Goal: Task Accomplishment & Management: Use online tool/utility

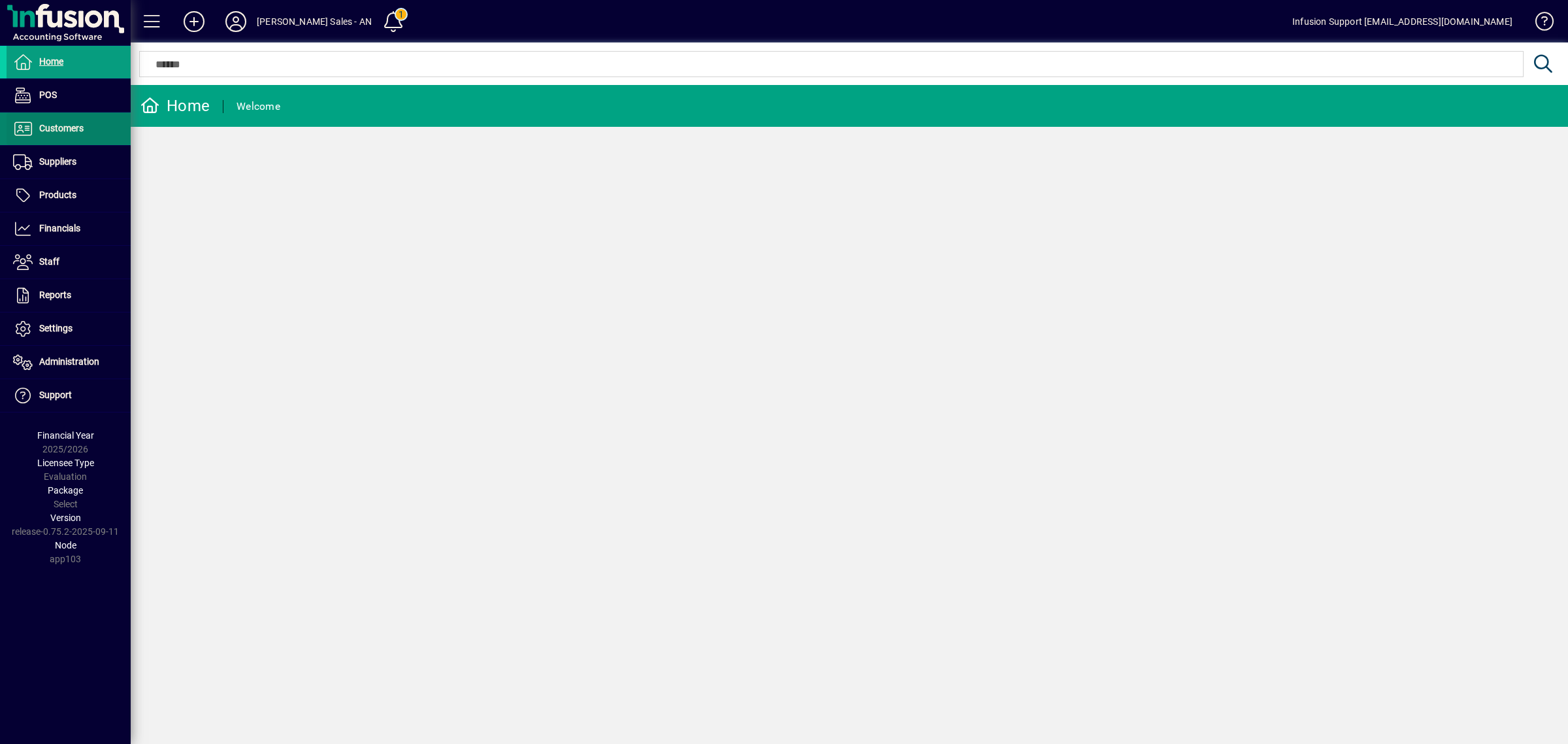
click at [80, 132] on span "Customers" at bounding box center [61, 128] width 44 height 11
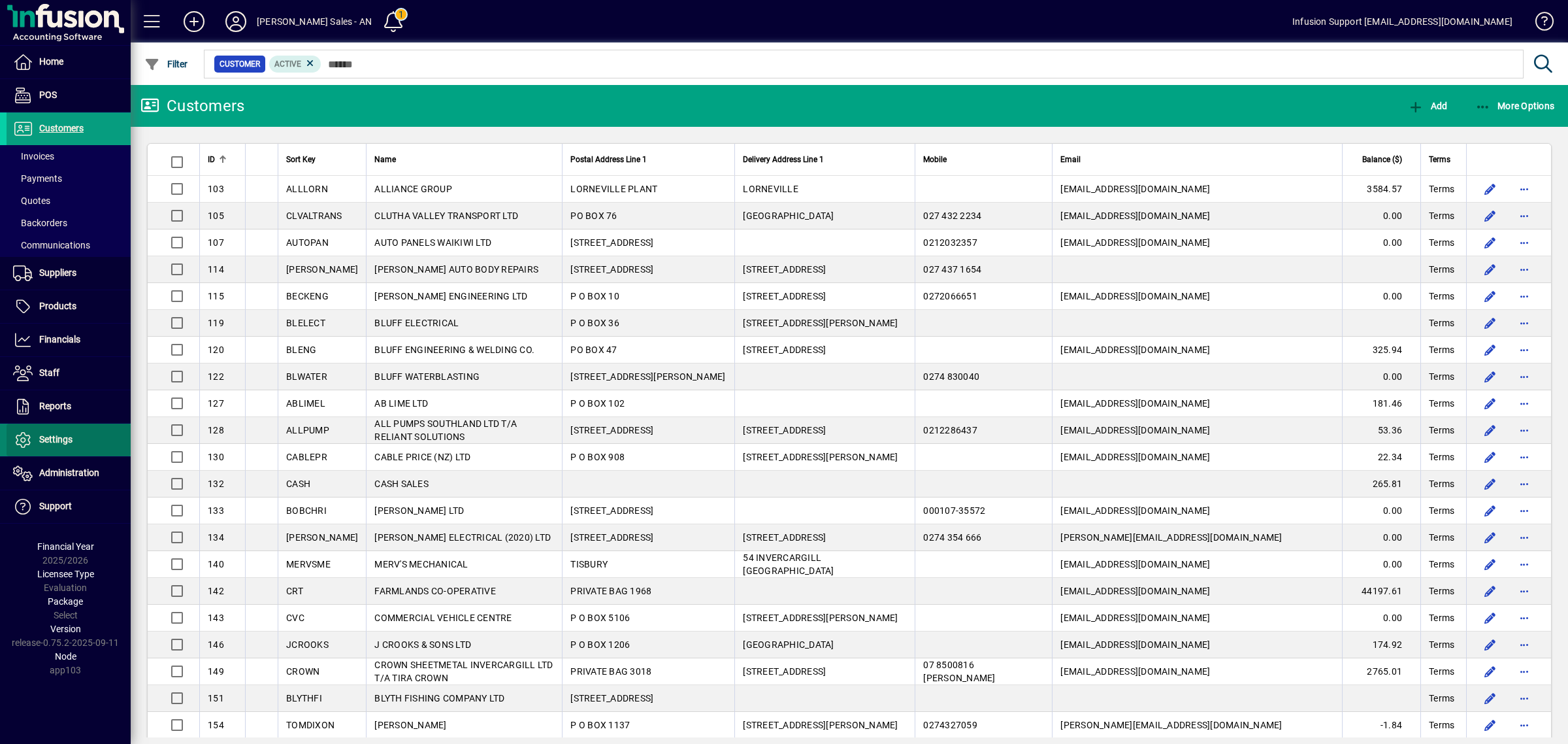
click at [63, 436] on span "Settings" at bounding box center [56, 440] width 33 height 11
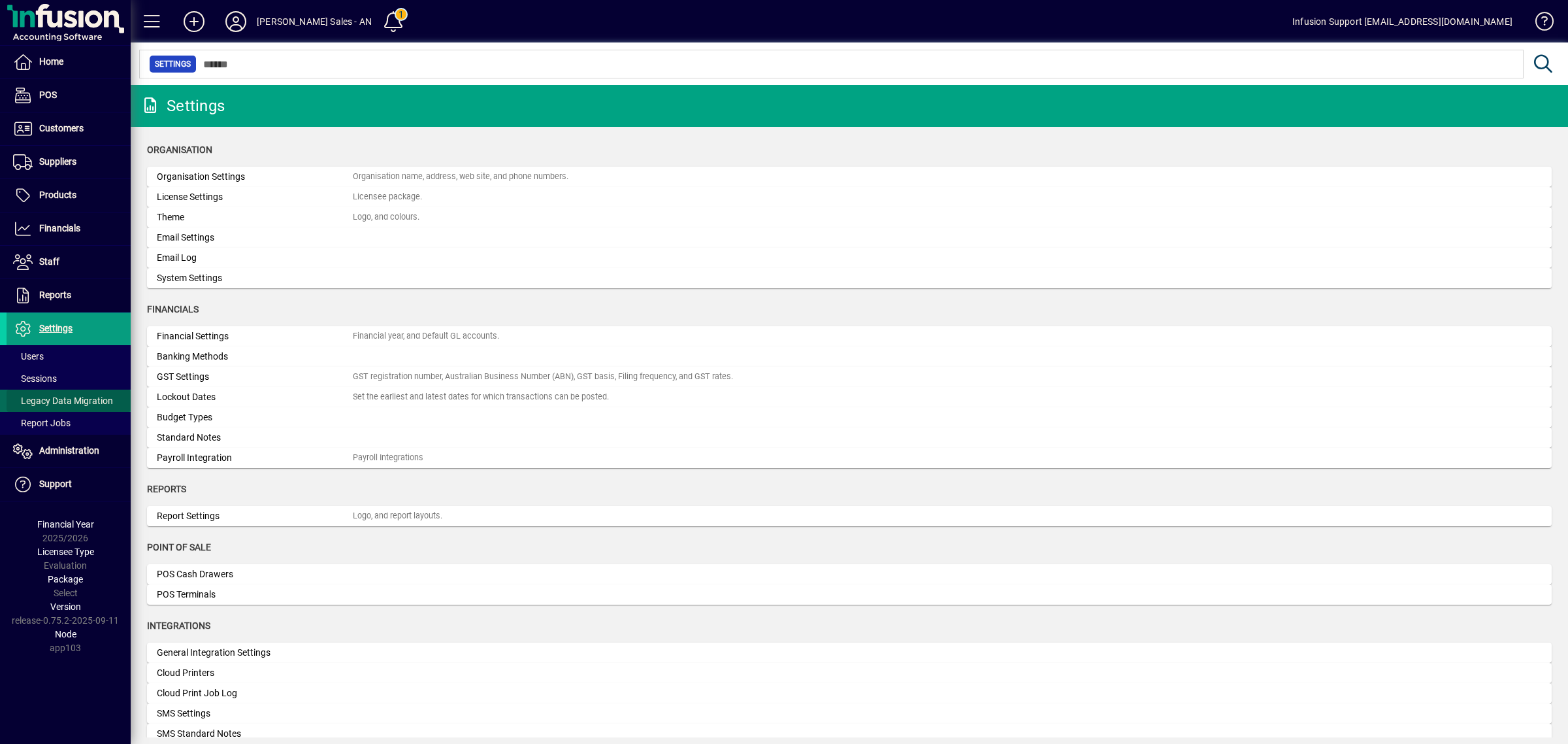
click at [47, 400] on span "Legacy Data Migration" at bounding box center [63, 401] width 100 height 11
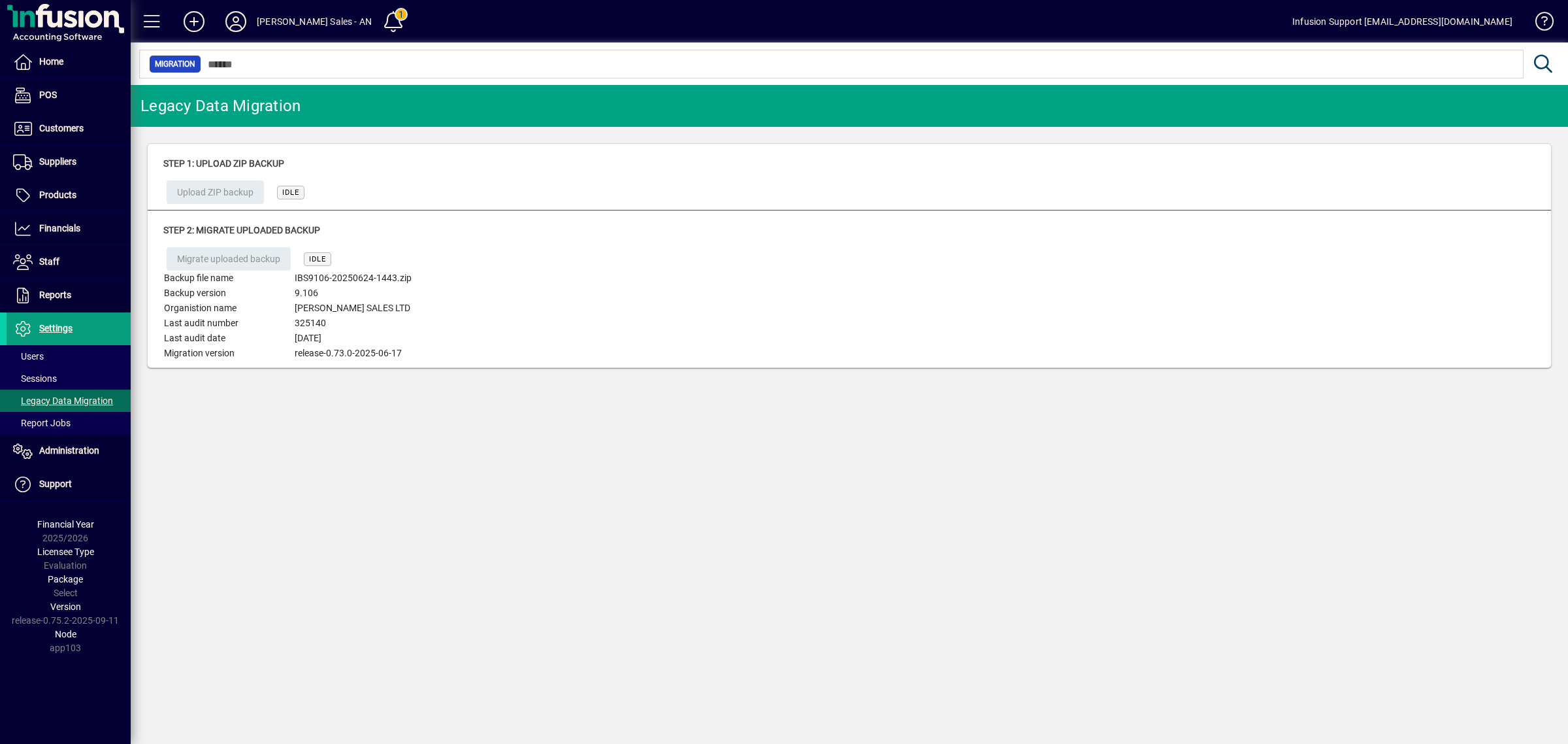
drag, startPoint x: 811, startPoint y: 670, endPoint x: 813, endPoint y: 686, distance: 16.1
click at [811, 670] on div "Legacy Data Migration Step 1: Upload ZIP backup Upload ZIP backup IDLE Step 2: …" at bounding box center [849, 415] width 1437 height 659
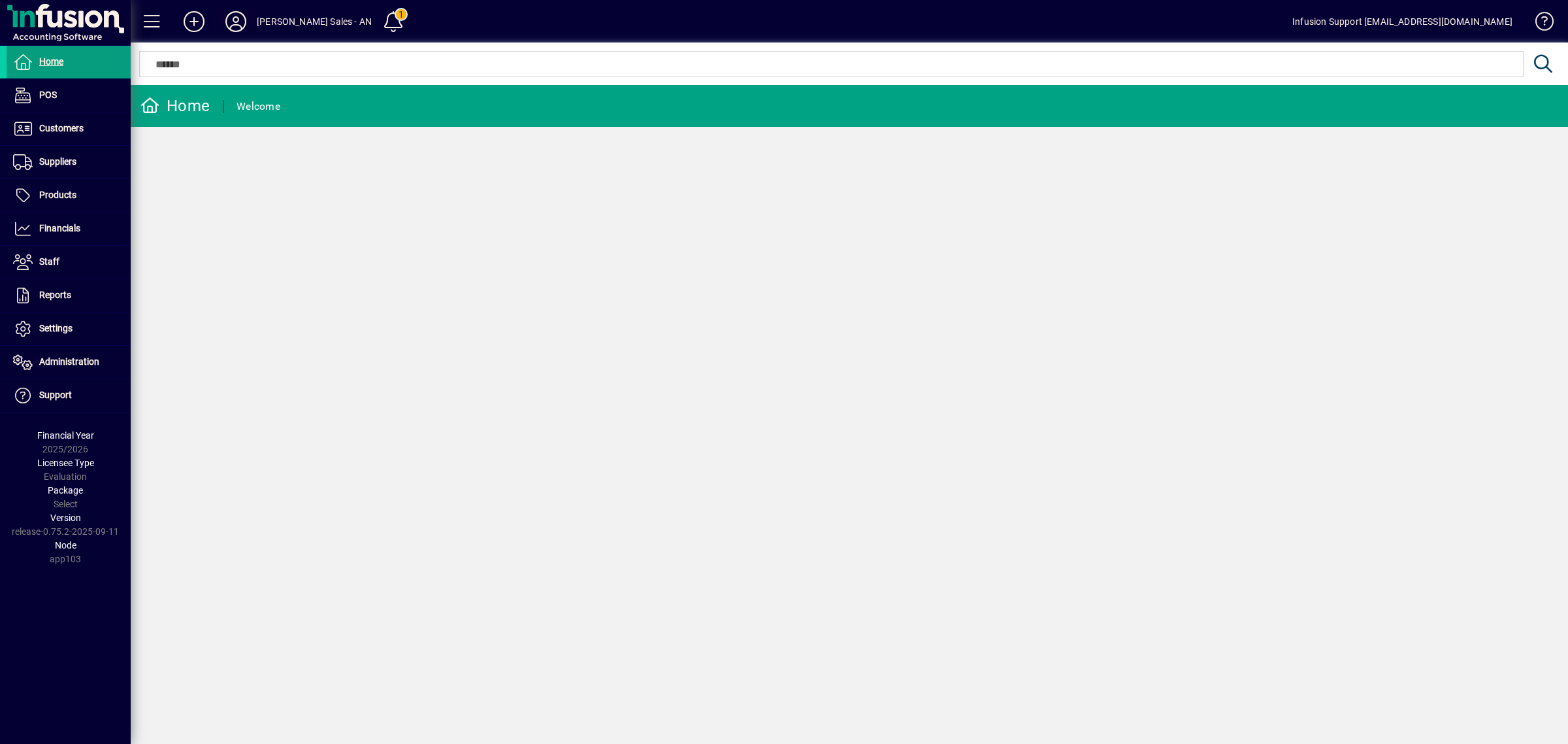
click at [229, 15] on icon at bounding box center [236, 21] width 26 height 21
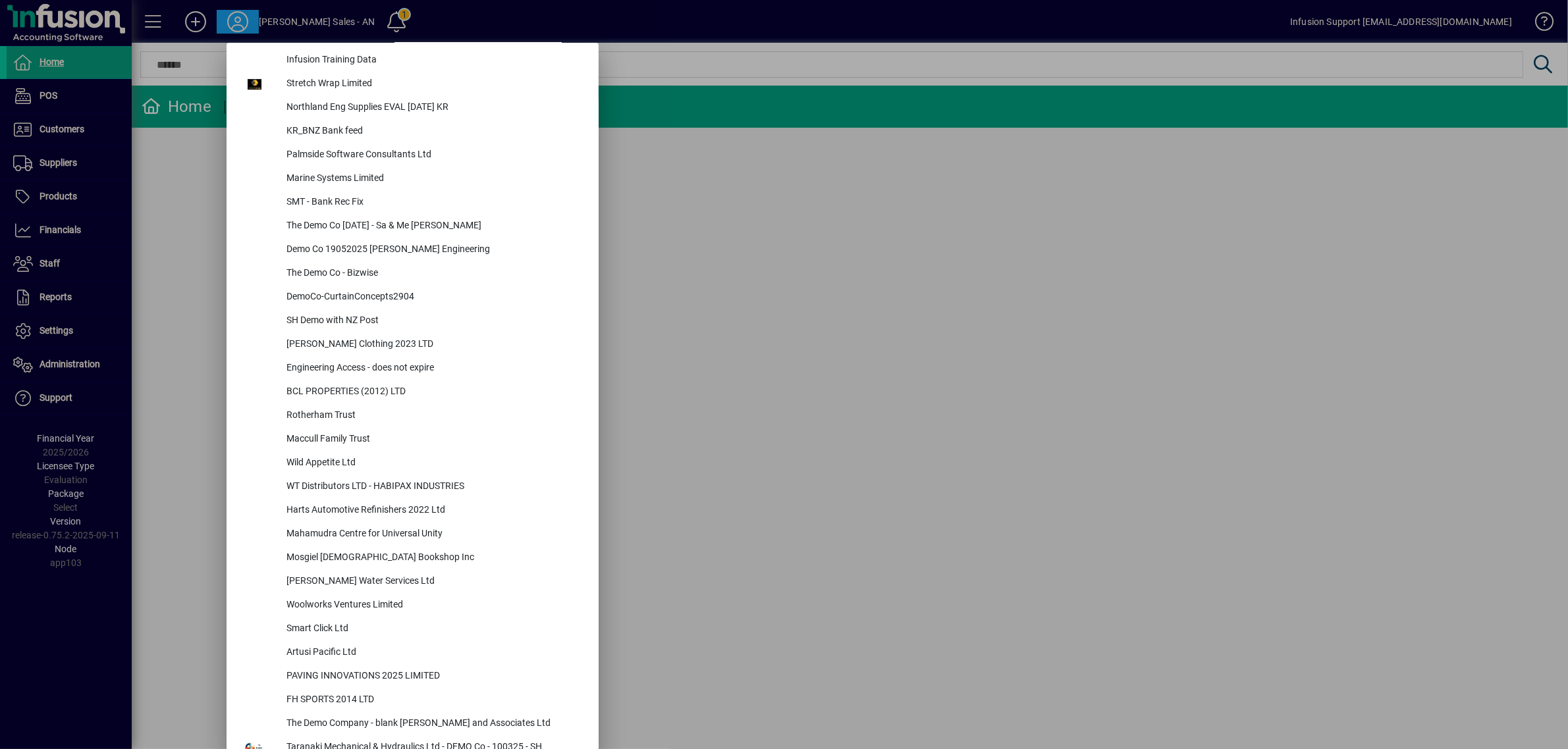
scroll to position [5783, 0]
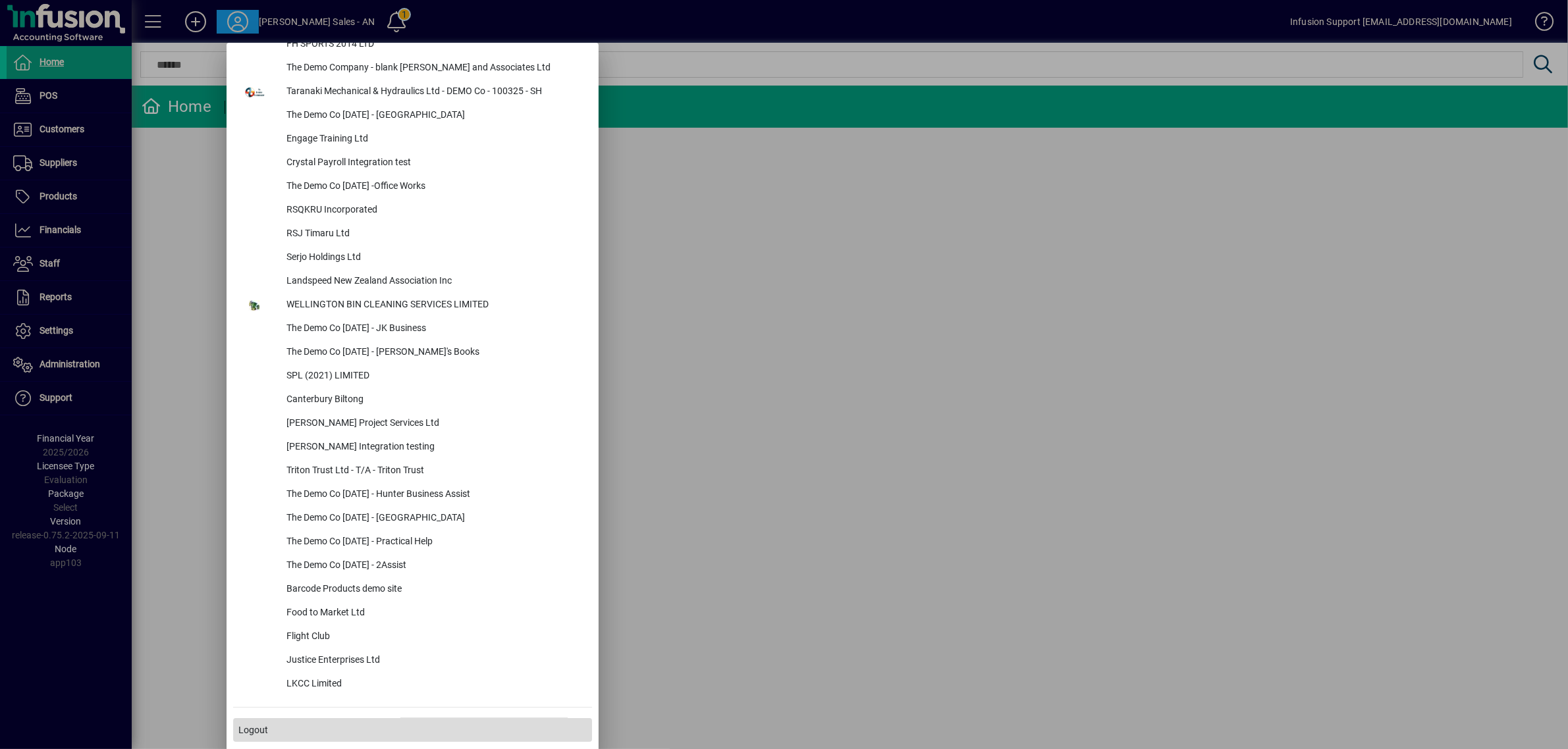
click at [435, 730] on span at bounding box center [412, 730] width 359 height 31
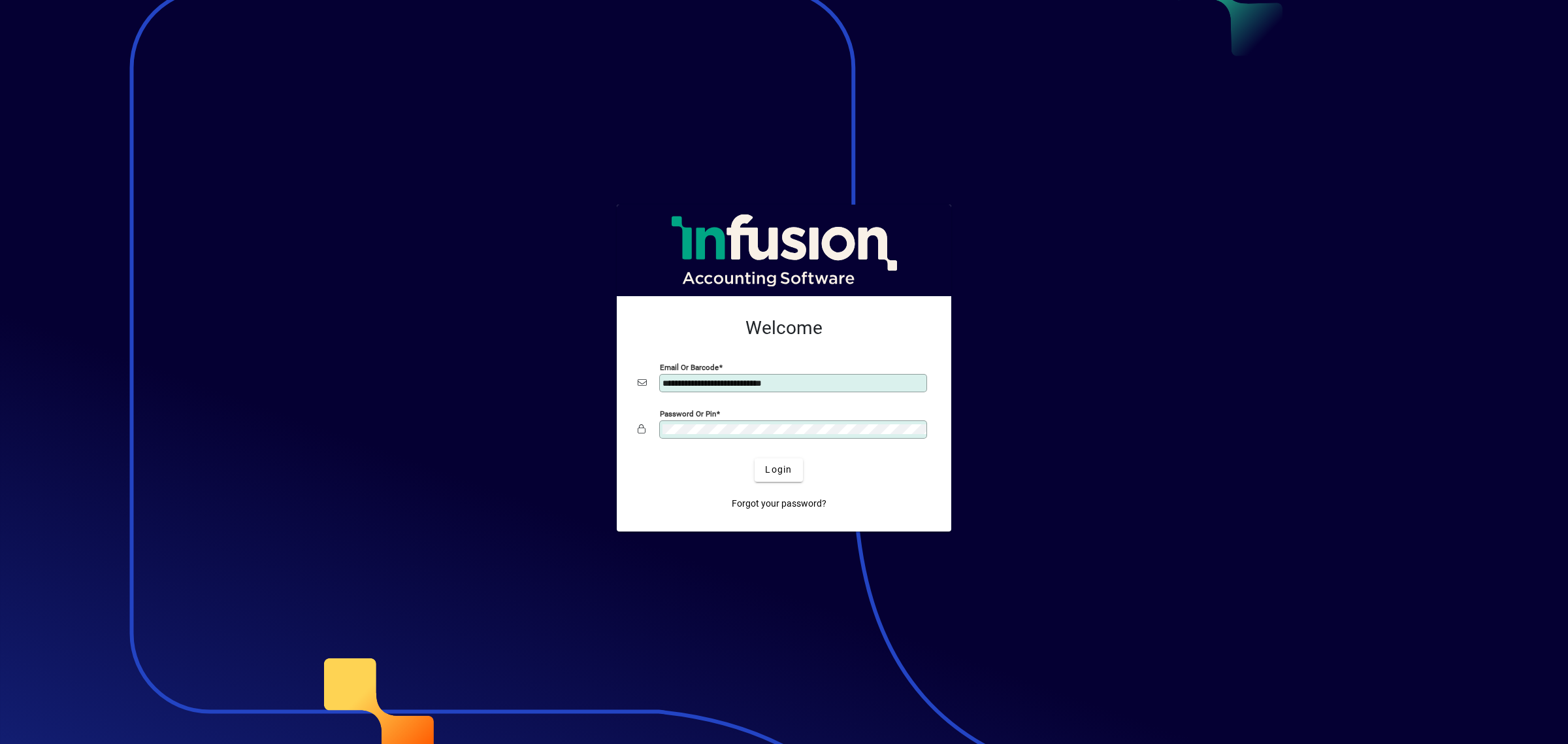
drag, startPoint x: 824, startPoint y: 385, endPoint x: 475, endPoint y: 264, distance: 369.4
click at [441, 347] on app-login-layout "**********" at bounding box center [784, 372] width 1568 height 744
type input "**********"
click at [755, 458] on button "Login" at bounding box center [779, 470] width 48 height 23
